Goal: Navigation & Orientation: Understand site structure

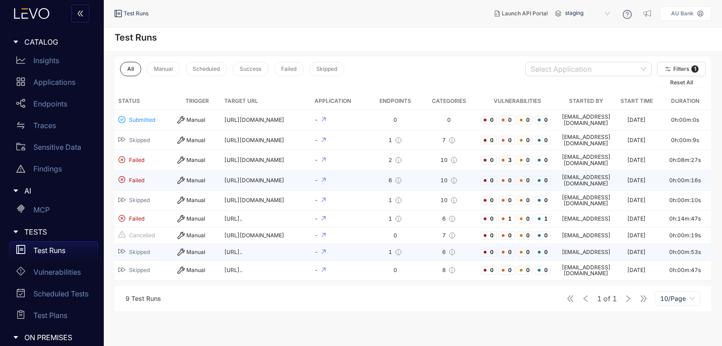
scroll to position [134, 0]
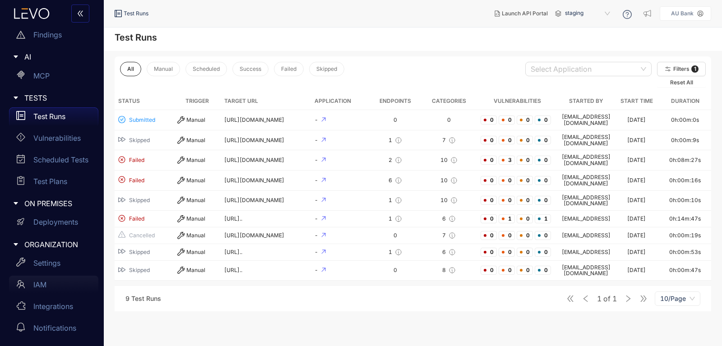
click at [50, 283] on div "IAM" at bounding box center [53, 285] width 89 height 18
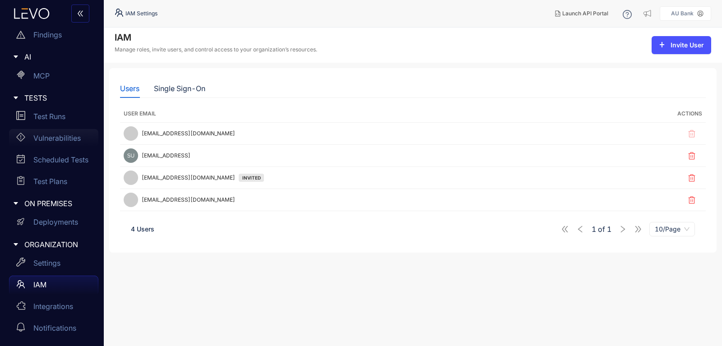
click at [32, 142] on div "Vulnerabilities" at bounding box center [53, 138] width 89 height 18
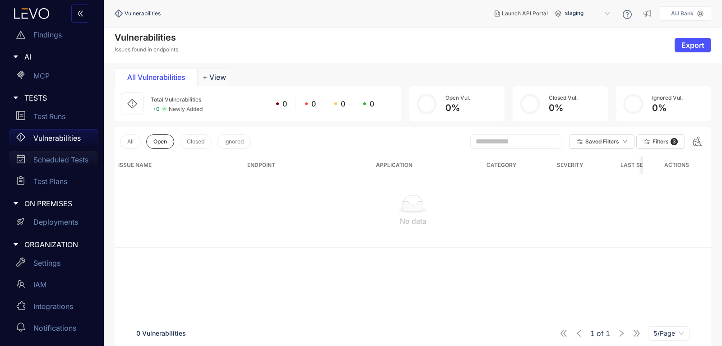
click at [42, 165] on div "Scheduled Tests" at bounding box center [53, 160] width 89 height 18
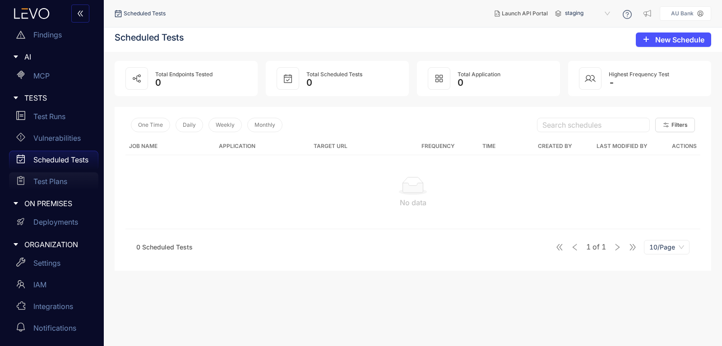
click at [57, 177] on div "Test Plans" at bounding box center [53, 181] width 89 height 18
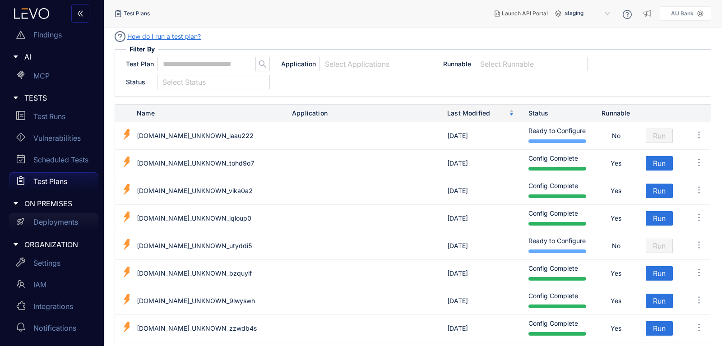
click at [40, 222] on p "Deployments" at bounding box center [55, 222] width 45 height 8
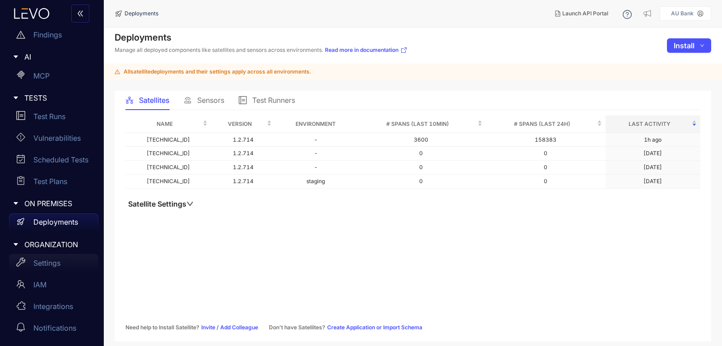
click at [40, 260] on p "Settings" at bounding box center [46, 263] width 27 height 8
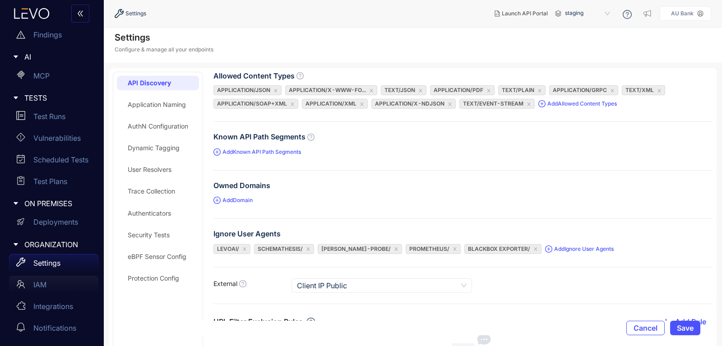
click at [34, 285] on p "IAM" at bounding box center [39, 285] width 13 height 8
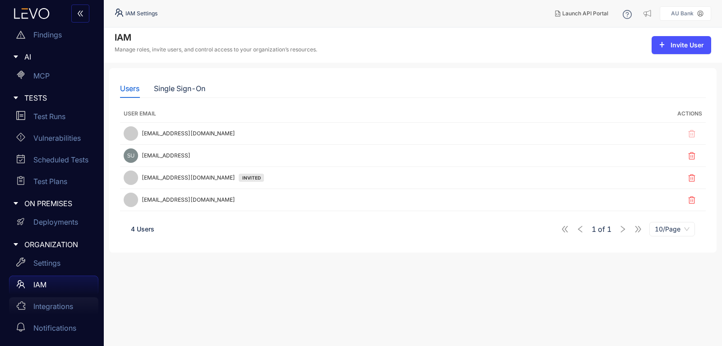
click at [29, 297] on div "Integrations" at bounding box center [53, 306] width 89 height 18
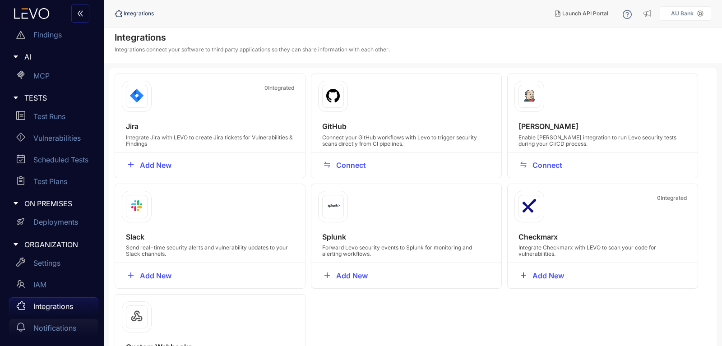
click at [37, 331] on p "Notifications" at bounding box center [54, 328] width 43 height 8
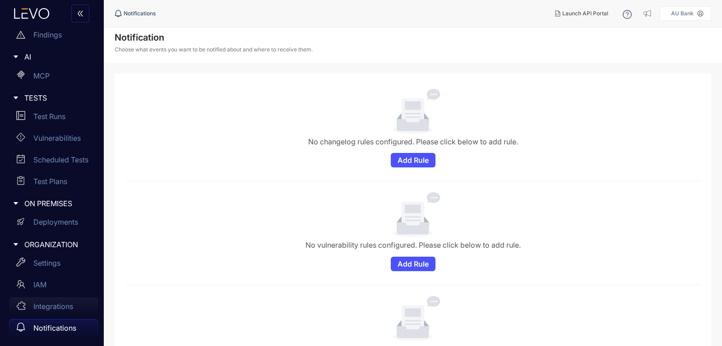
click at [46, 310] on p "Integrations" at bounding box center [53, 306] width 40 height 8
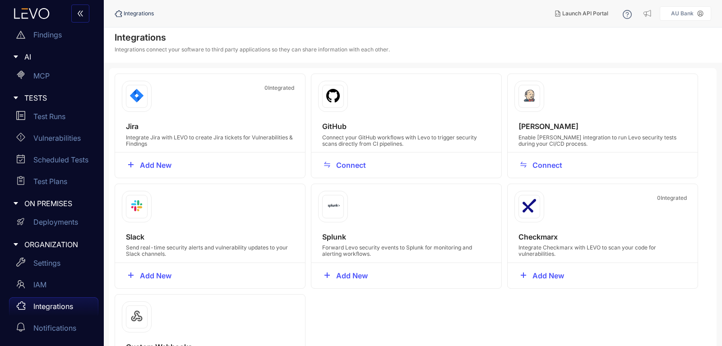
click at [555, 239] on h4 "Checkmarx" at bounding box center [603, 237] width 168 height 8
click at [327, 235] on h4 "Splunk" at bounding box center [406, 237] width 168 height 8
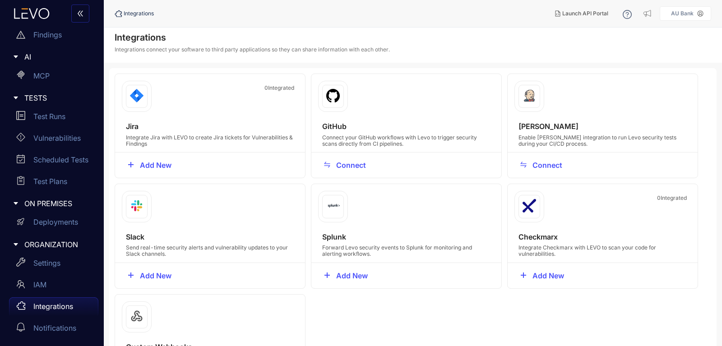
click at [327, 235] on h4 "Splunk" at bounding box center [406, 237] width 168 height 8
click at [134, 239] on h4 "Slack" at bounding box center [210, 237] width 168 height 8
click at [131, 129] on h4 "Jira" at bounding box center [210, 126] width 168 height 8
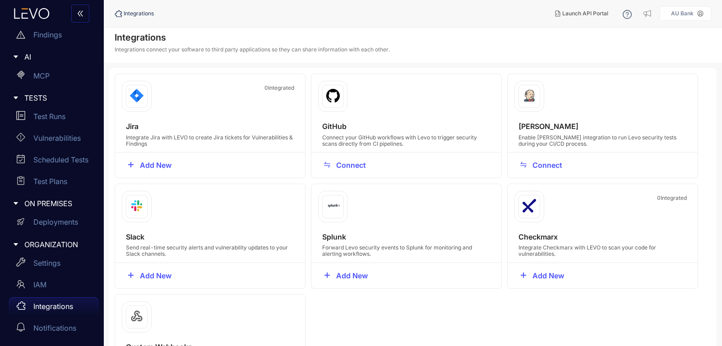
click at [322, 128] on div "GitHub Connect your GitHub workflows with Levo to trigger security scans direct…" at bounding box center [406, 137] width 190 height 30
click at [522, 123] on h4 "[PERSON_NAME]" at bounding box center [603, 126] width 168 height 8
click at [543, 241] on div "Checkmarx Integrate Checkmarx with LEVO to scan your code for vulnerabilities." at bounding box center [603, 248] width 190 height 30
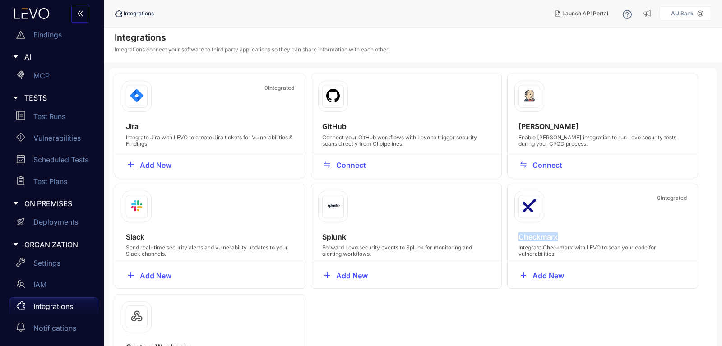
click at [543, 241] on div "Checkmarx Integrate Checkmarx with LEVO to scan your code for vulnerabilities." at bounding box center [603, 248] width 190 height 30
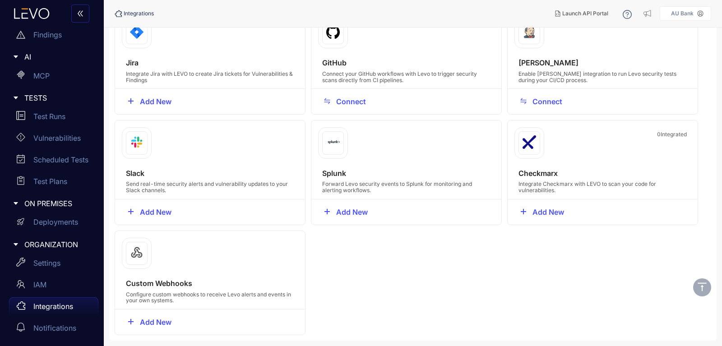
click at [131, 281] on h4 "Custom Webhooks" at bounding box center [210, 283] width 168 height 8
click at [38, 290] on div "IAM" at bounding box center [53, 285] width 89 height 18
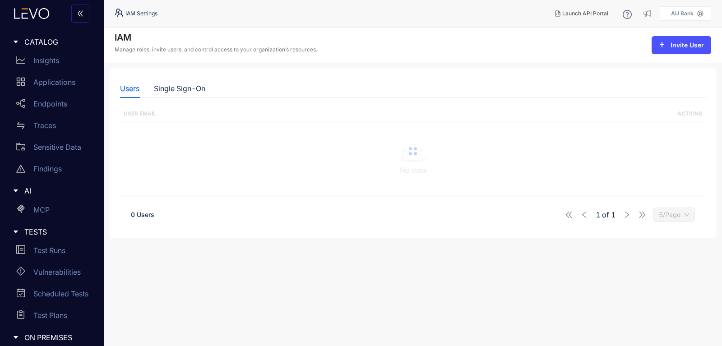
scroll to position [134, 0]
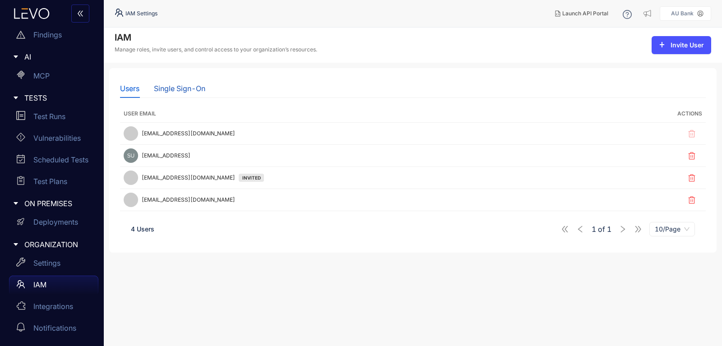
click at [176, 92] on div "Single Sign-On" at bounding box center [179, 88] width 51 height 8
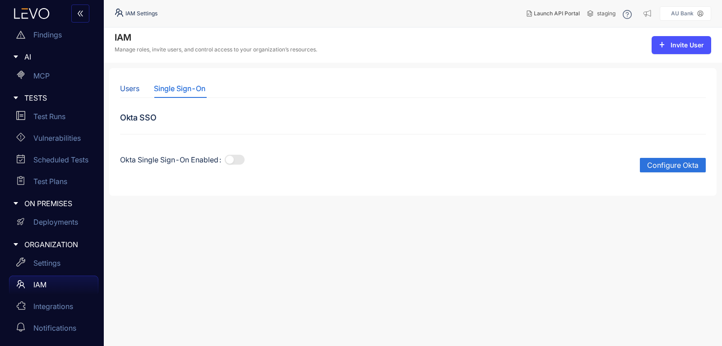
click at [135, 91] on div "Users" at bounding box center [129, 88] width 19 height 8
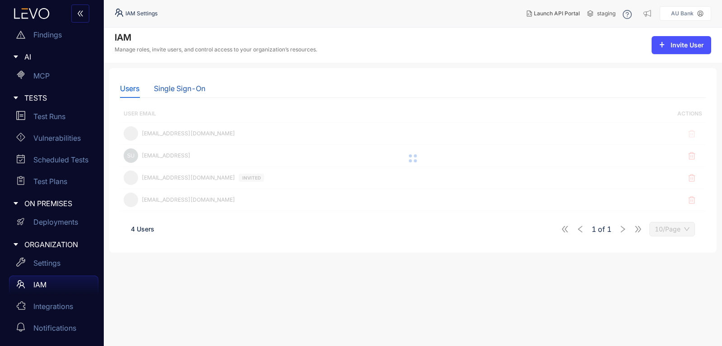
click at [174, 91] on div "Single Sign-On" at bounding box center [179, 88] width 51 height 8
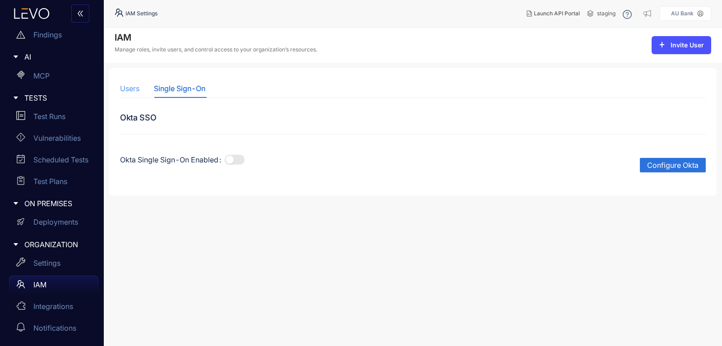
click at [137, 83] on div "Users" at bounding box center [129, 88] width 19 height 19
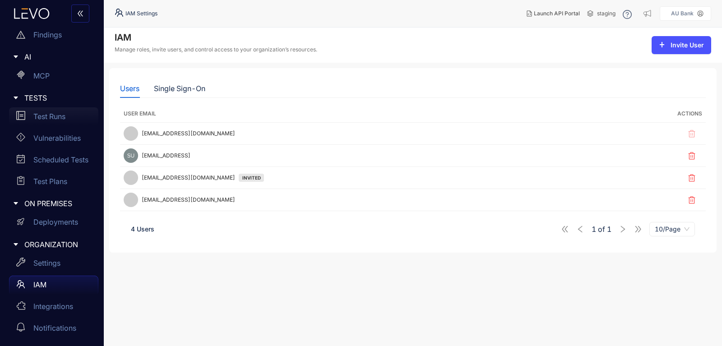
click at [37, 124] on div "Test Runs" at bounding box center [53, 116] width 89 height 18
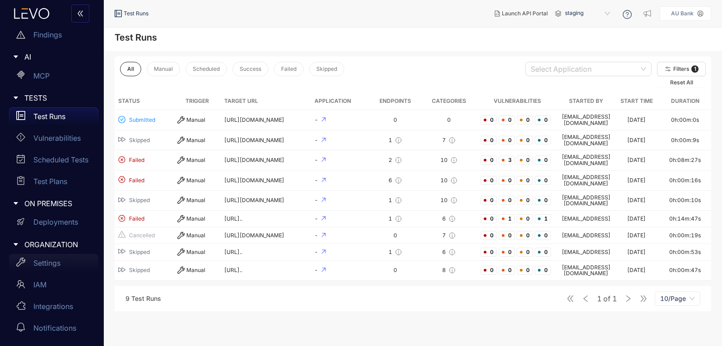
click at [44, 263] on p "Settings" at bounding box center [46, 263] width 27 height 8
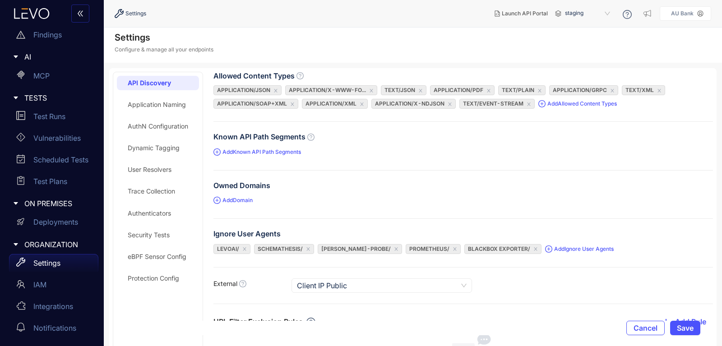
click at [162, 143] on div "Dynamic Tagging" at bounding box center [158, 148] width 82 height 14
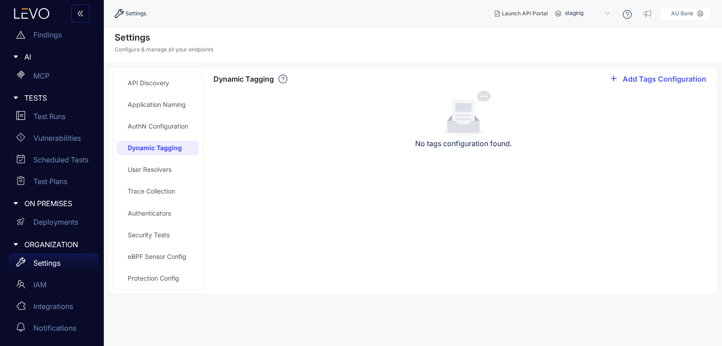
click at [172, 115] on div "API Discovery Application Naming AuthN Configuration Dynamic Tagging User Resol…" at bounding box center [158, 181] width 82 height 210
click at [164, 125] on div "AuthN Configuration" at bounding box center [158, 126] width 60 height 7
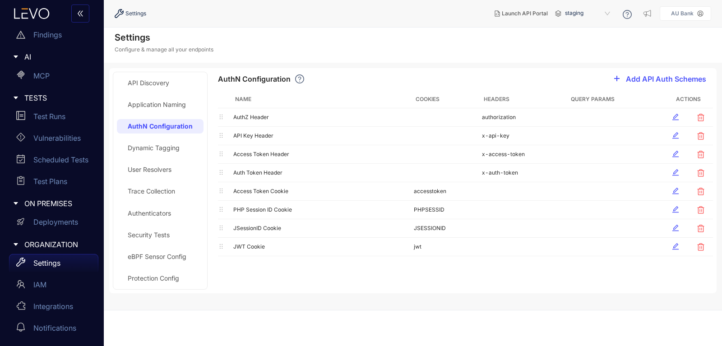
click at [167, 102] on div "Application Naming" at bounding box center [157, 104] width 58 height 7
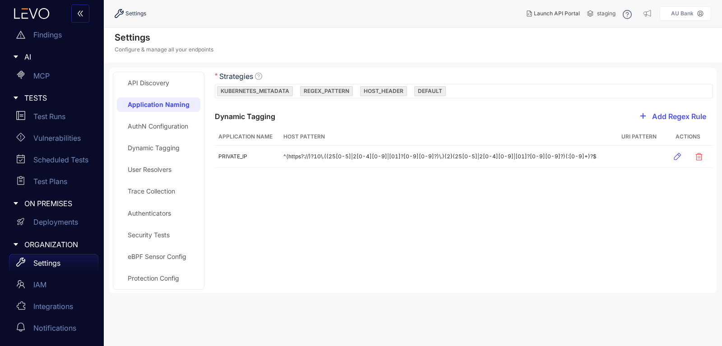
click at [164, 92] on div "API Discovery Application Naming AuthN Configuration Dynamic Tagging User Resol…" at bounding box center [158, 181] width 83 height 210
click at [164, 86] on div "API Discovery" at bounding box center [149, 82] width 42 height 7
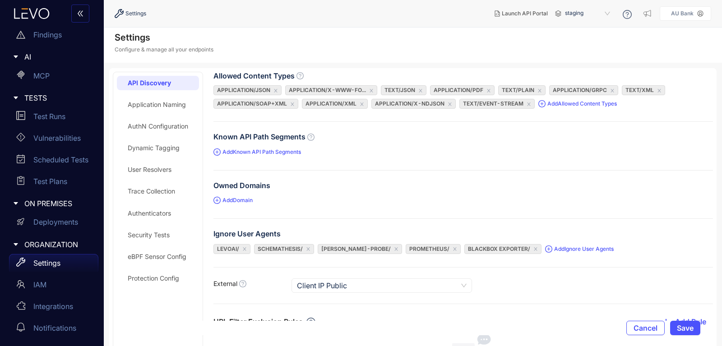
click at [161, 108] on div "Application Naming" at bounding box center [157, 104] width 58 height 7
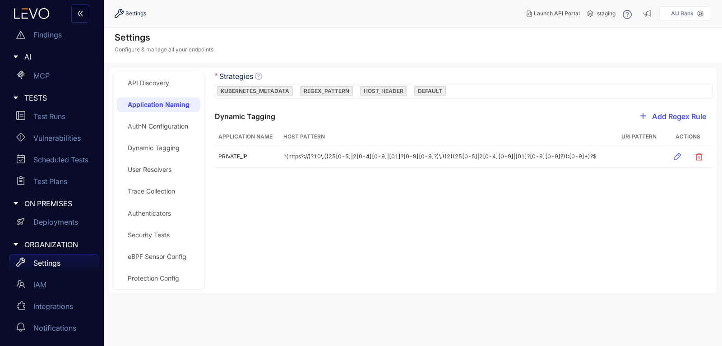
click at [161, 117] on div "API Discovery Application Naming AuthN Configuration Dynamic Tagging User Resol…" at bounding box center [158, 181] width 83 height 210
click at [159, 139] on div "API Discovery Application Naming AuthN Configuration Dynamic Tagging User Resol…" at bounding box center [158, 181] width 83 height 210
click at [153, 131] on div "AuthN Configuration" at bounding box center [158, 126] width 83 height 14
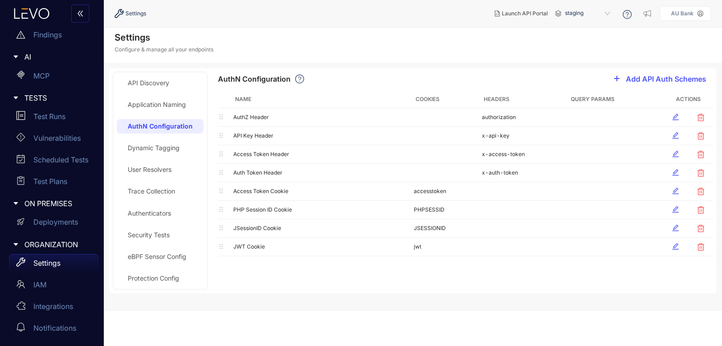
click at [155, 148] on div "Dynamic Tagging" at bounding box center [154, 147] width 52 height 7
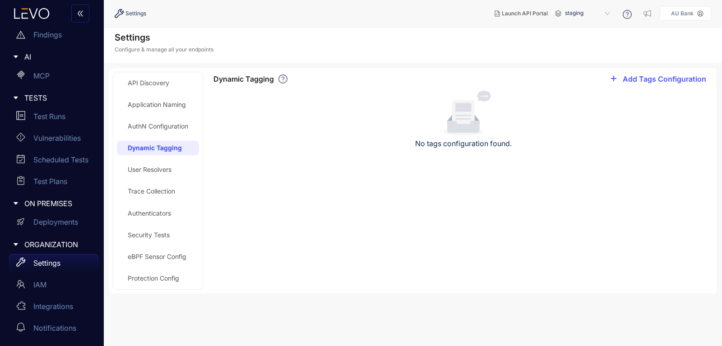
click at [128, 172] on div "User Resolvers" at bounding box center [150, 169] width 44 height 7
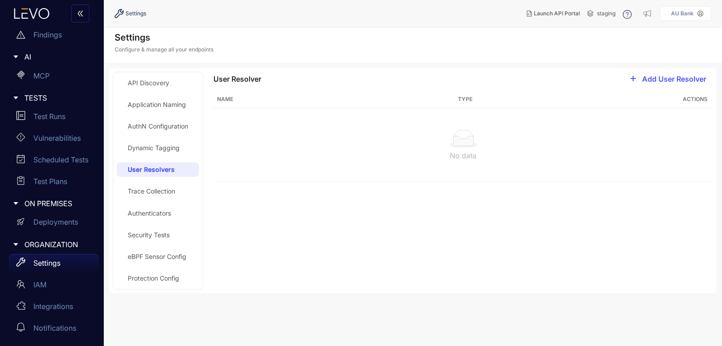
click at [134, 185] on div "Trace Collection" at bounding box center [158, 191] width 82 height 14
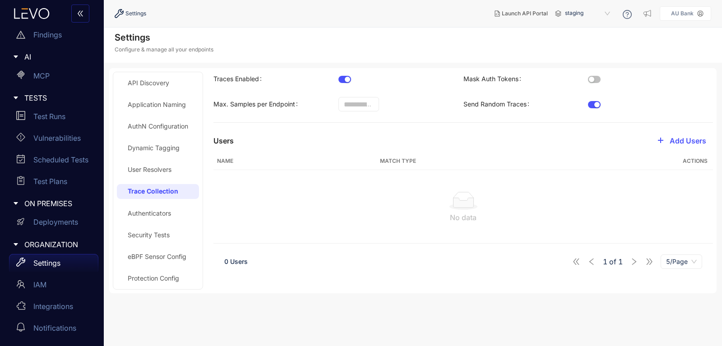
click at [124, 213] on div "Authenticators" at bounding box center [158, 213] width 82 height 14
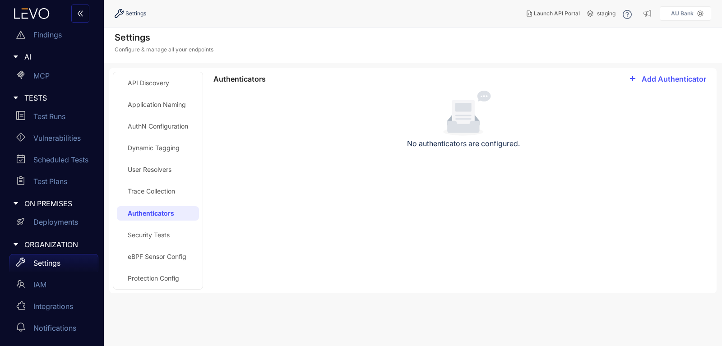
click at [159, 239] on div "Security Tests" at bounding box center [149, 235] width 42 height 7
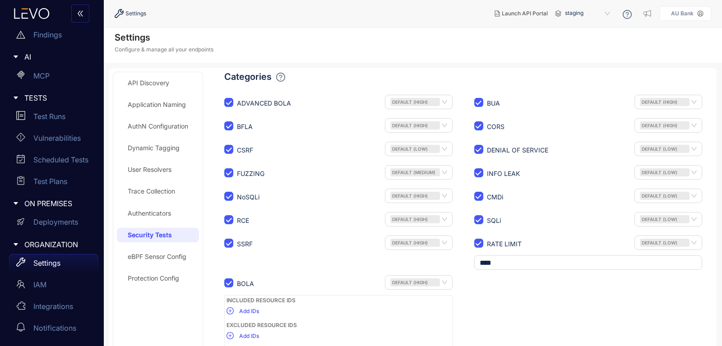
click at [166, 258] on div "eBPF Sensor Config" at bounding box center [157, 256] width 59 height 7
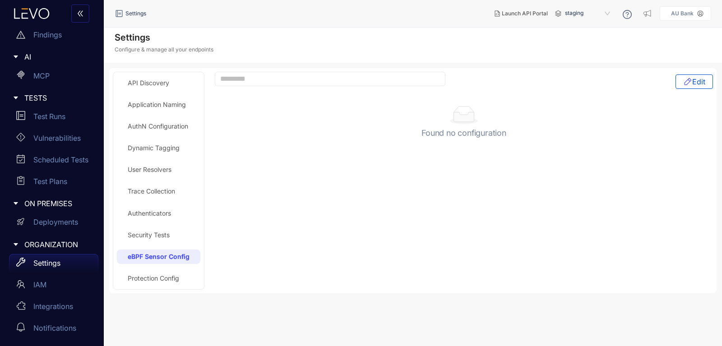
click at [164, 274] on div "Protection Config" at bounding box center [158, 278] width 83 height 14
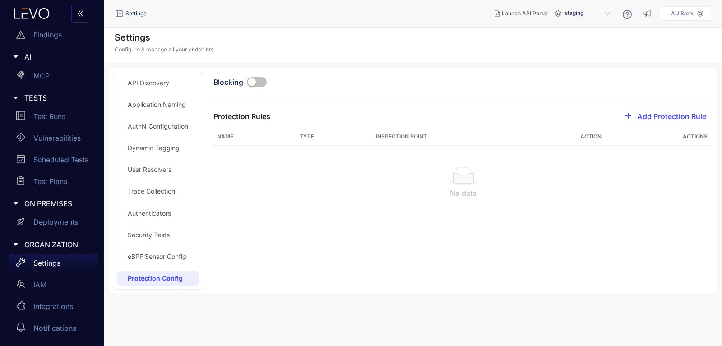
click at [161, 256] on div "eBPF Sensor Config" at bounding box center [157, 256] width 59 height 7
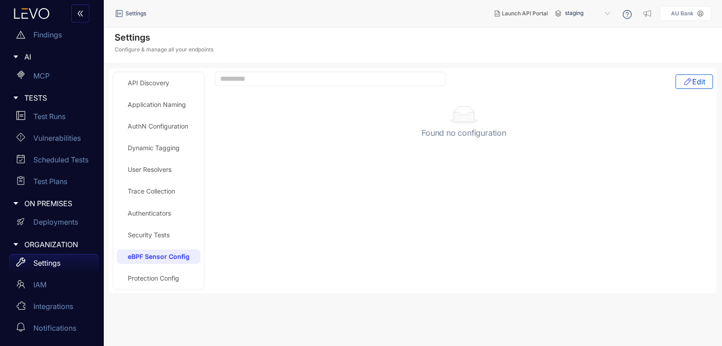
click at [171, 273] on div "Protection Config" at bounding box center [158, 278] width 83 height 14
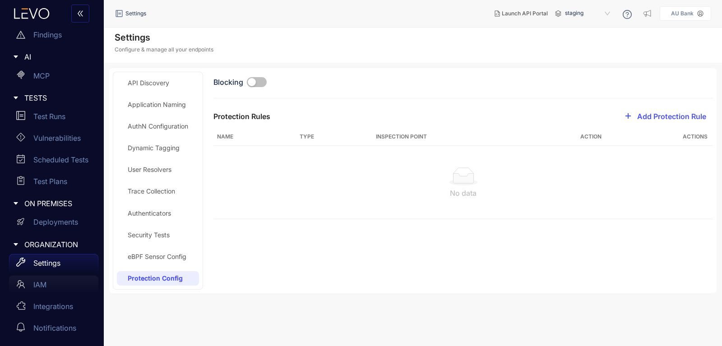
click at [27, 287] on div "IAM" at bounding box center [53, 285] width 89 height 18
